Goal: Task Accomplishment & Management: Manage account settings

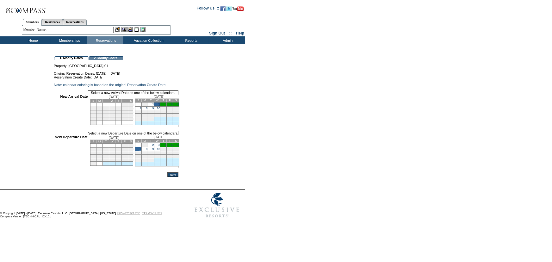
click at [179, 177] on input "Next" at bounding box center [172, 174] width 11 height 5
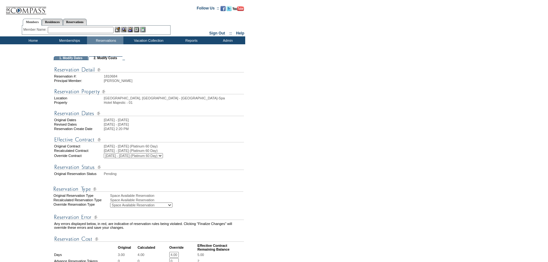
scroll to position [173, 0]
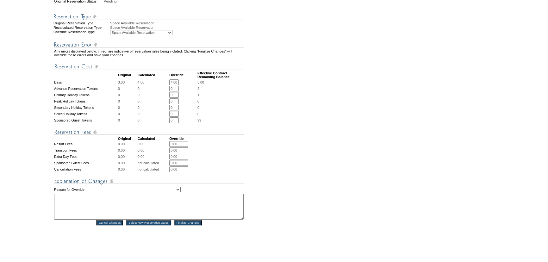
click at [181, 192] on select "Creating Continuous Stay Days Rebooked After Cancellation Editing Occupant Expe…" at bounding box center [149, 189] width 63 height 5
select select "1043"
click at [118, 192] on select "Creating Continuous Stay Days Rebooked After Cancellation Editing Occupant Expe…" at bounding box center [149, 189] width 63 height 5
click at [164, 208] on textarea at bounding box center [149, 207] width 190 height 26
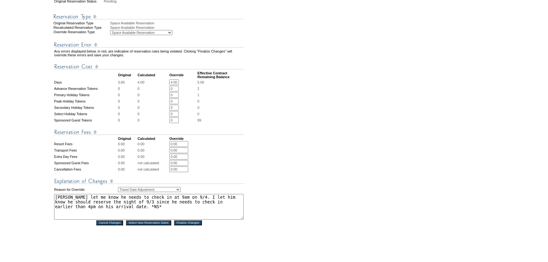
type textarea "[PERSON_NAME] let me know he needs to check in at 9am on 9/4. I let him know he…"
click at [190, 225] on input "Finalize Changes" at bounding box center [188, 222] width 28 height 5
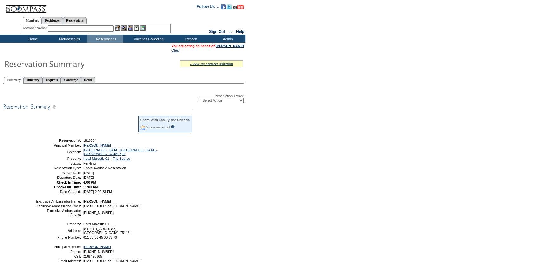
click at [161, 193] on div "Reservation Action: -- Select Action -- Modify Reservation Dates Modify Reserva…" at bounding box center [123, 181] width 241 height 188
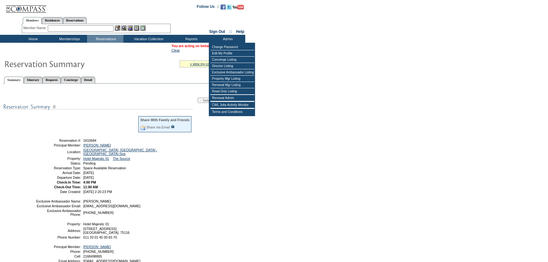
click at [154, 54] on table "» view my contract utilization Current Contract Remaining Balance Contract Peri…" at bounding box center [122, 167] width 245 height 227
